Goal: Information Seeking & Learning: Find specific fact

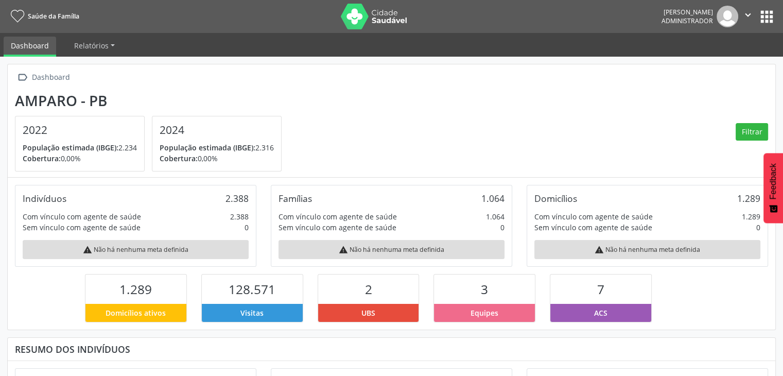
drag, startPoint x: 751, startPoint y: 15, endPoint x: 759, endPoint y: 15, distance: 7.7
click at [753, 15] on icon "" at bounding box center [747, 14] width 11 height 11
click at [766, 17] on button "apps" at bounding box center [766, 17] width 18 height 18
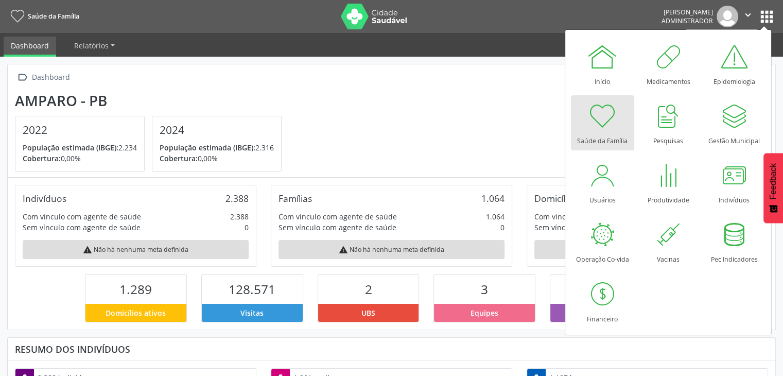
scroll to position [169, 256]
click at [738, 173] on div at bounding box center [733, 174] width 31 height 31
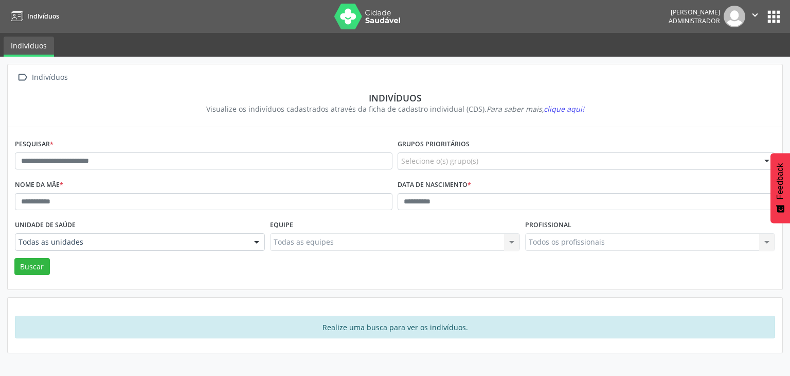
click at [193, 170] on div "Pesquisar *" at bounding box center [203, 156] width 383 height 41
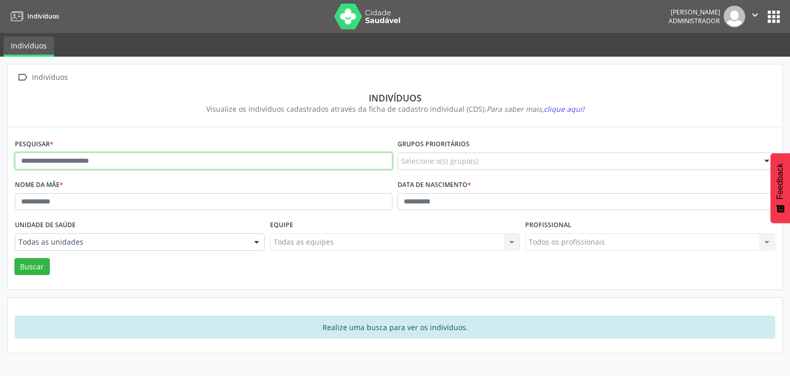
click at [197, 162] on input "text" at bounding box center [204, 160] width 378 height 17
type input "******"
click at [14, 258] on button "Buscar" at bounding box center [32, 266] width 36 height 17
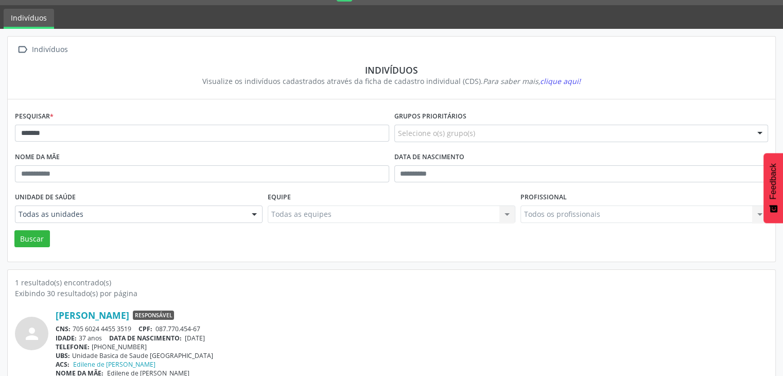
scroll to position [43, 0]
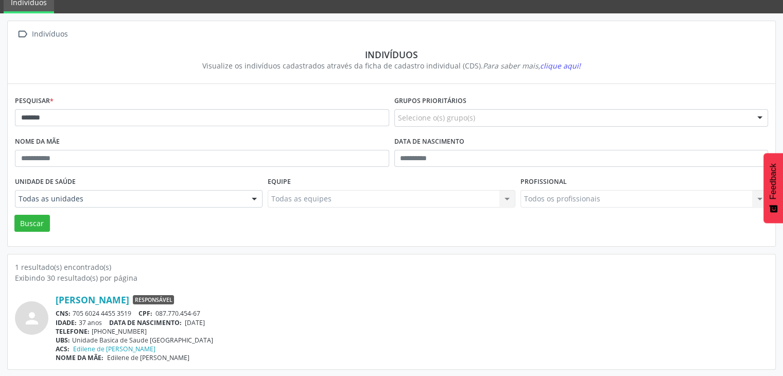
drag, startPoint x: 74, startPoint y: 312, endPoint x: 132, endPoint y: 307, distance: 58.4
click at [132, 307] on div "[PERSON_NAME] Responsável CNS: 705 6024 4455 3519 CPF: 087.770.454-67 IDADE: 37…" at bounding box center [412, 328] width 712 height 68
copy div "705 6024 4455 3519"
drag, startPoint x: 155, startPoint y: 311, endPoint x: 204, endPoint y: 305, distance: 48.7
click at [204, 305] on div "[PERSON_NAME] Responsável CNS: 705 6024 4455 3519 CPF: 087.770.454-67 IDADE: 37…" at bounding box center [412, 328] width 712 height 68
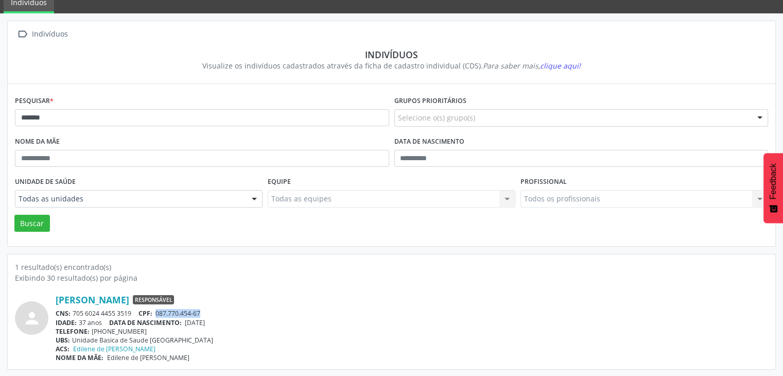
copy span "087.770.454-67"
click at [116, 294] on link "[PERSON_NAME]" at bounding box center [93, 299] width 74 height 11
